Goal: Check status

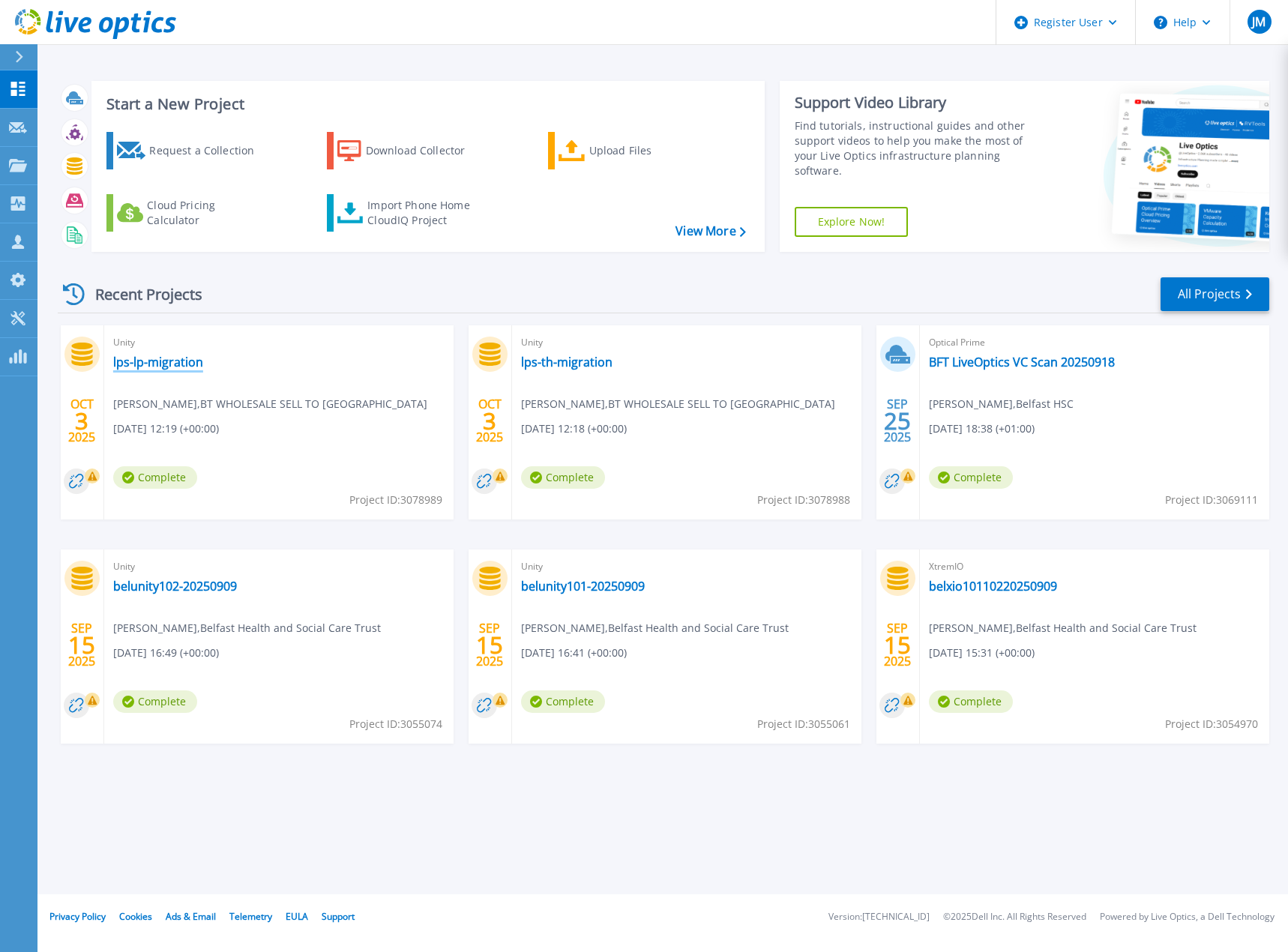
click at [176, 366] on link "lps-lp-migration" at bounding box center [158, 362] width 90 height 15
click at [568, 362] on link "lps-th-migration" at bounding box center [566, 362] width 91 height 15
click at [159, 358] on link "lps-lp-migration" at bounding box center [158, 362] width 90 height 15
click at [544, 364] on link "lps-th-migration" at bounding box center [566, 362] width 91 height 15
